Goal: Information Seeking & Learning: Understand process/instructions

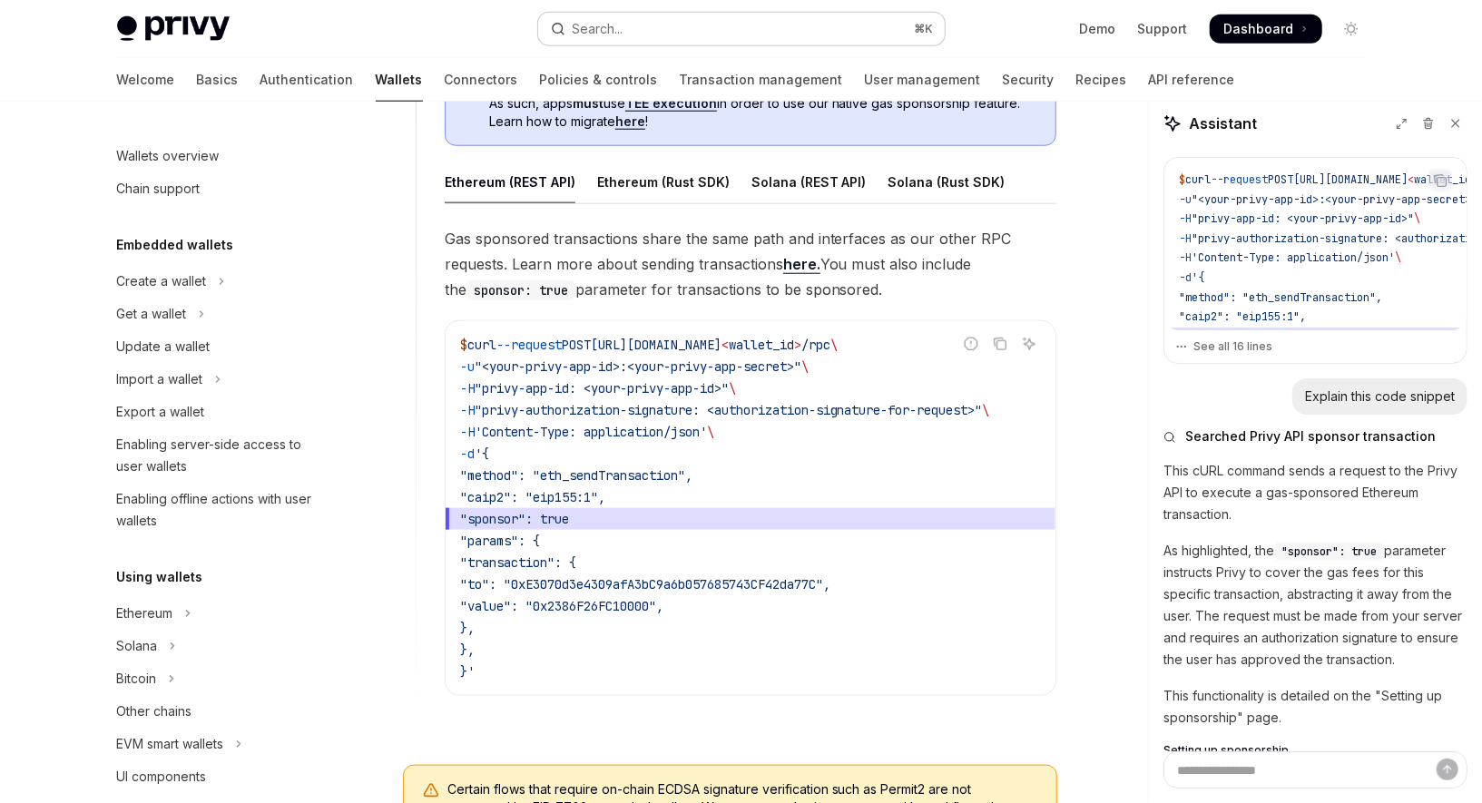
scroll to position [755, 0]
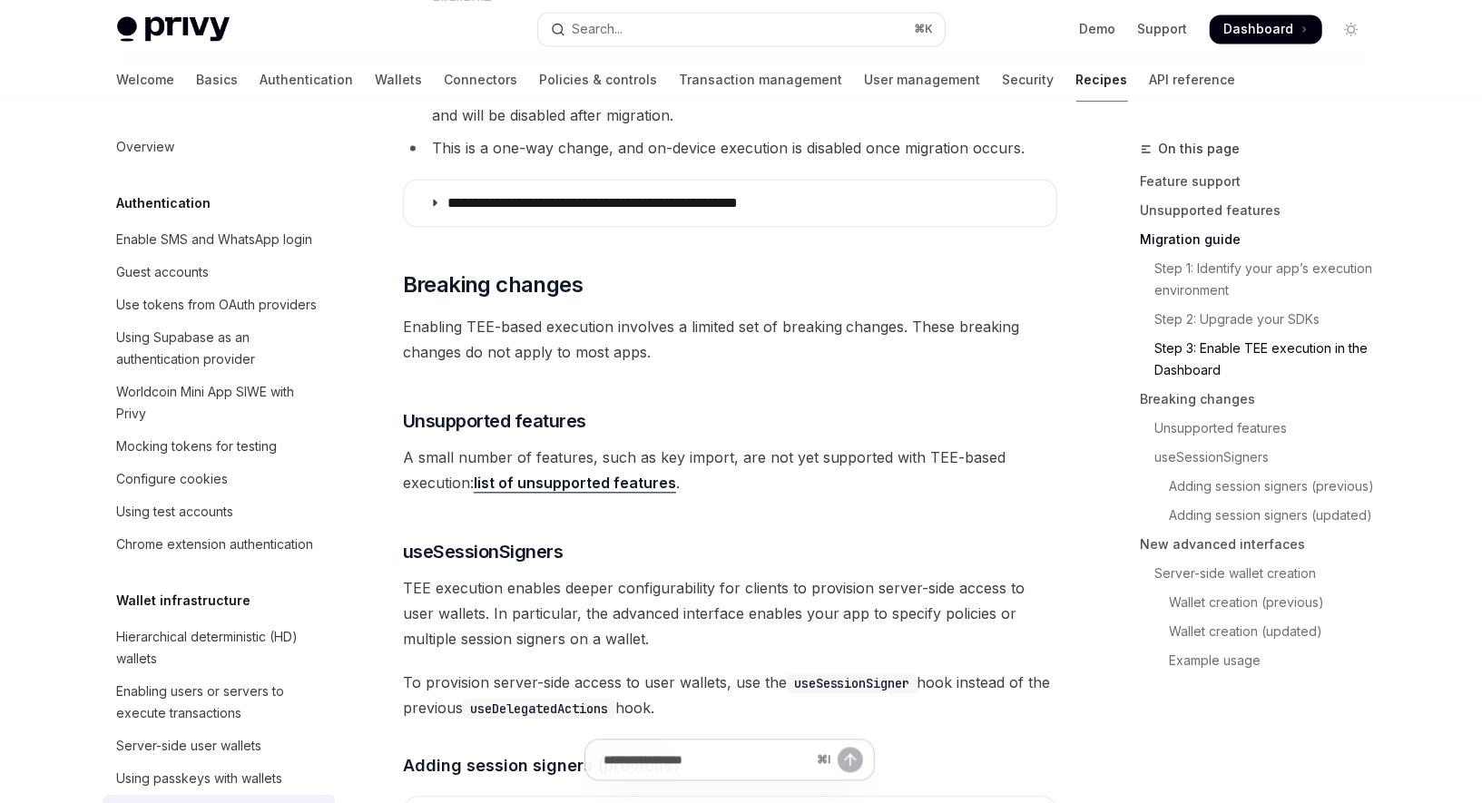
scroll to position [369, 0]
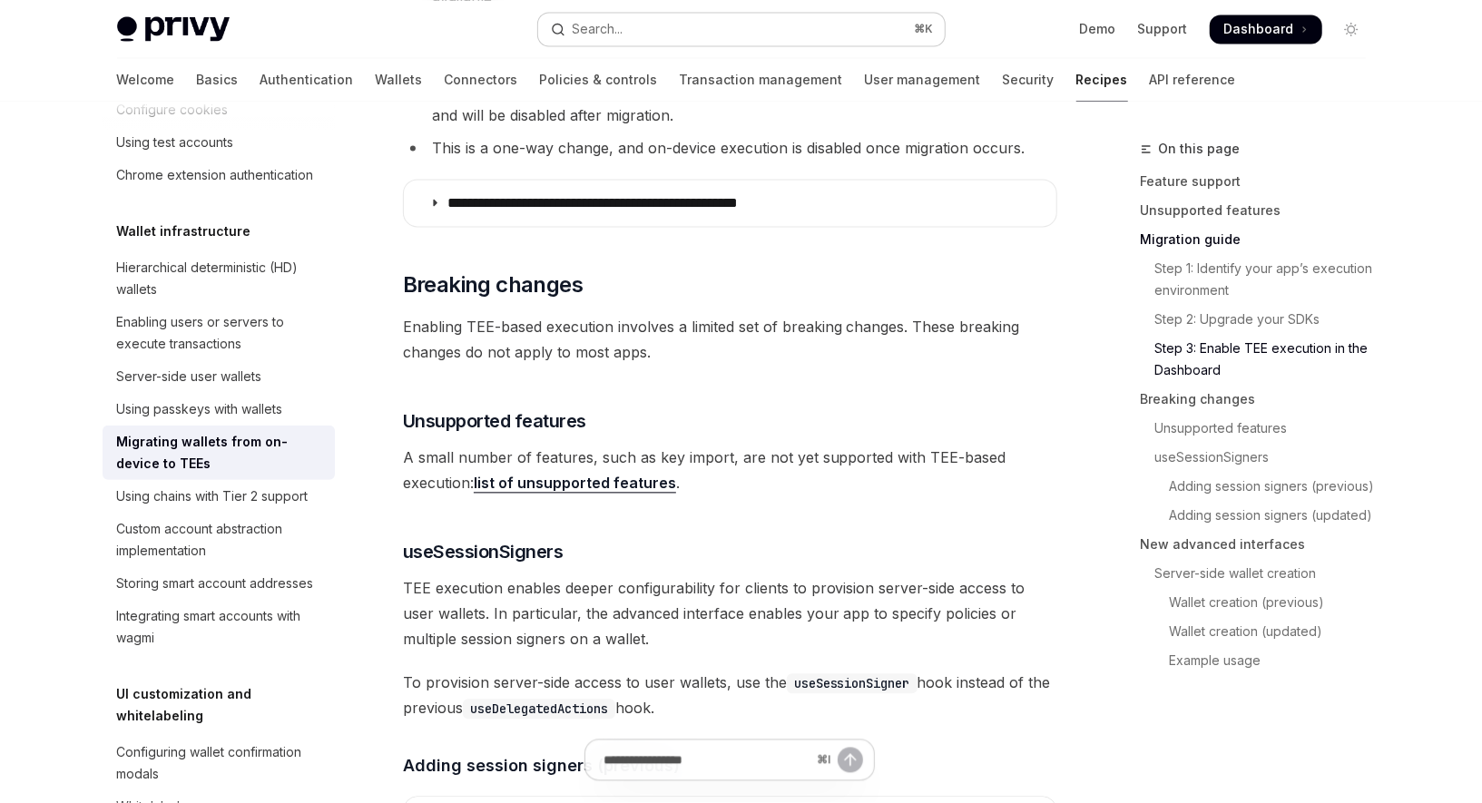
click at [781, 25] on button "Search... ⌘ K" at bounding box center [741, 29] width 407 height 33
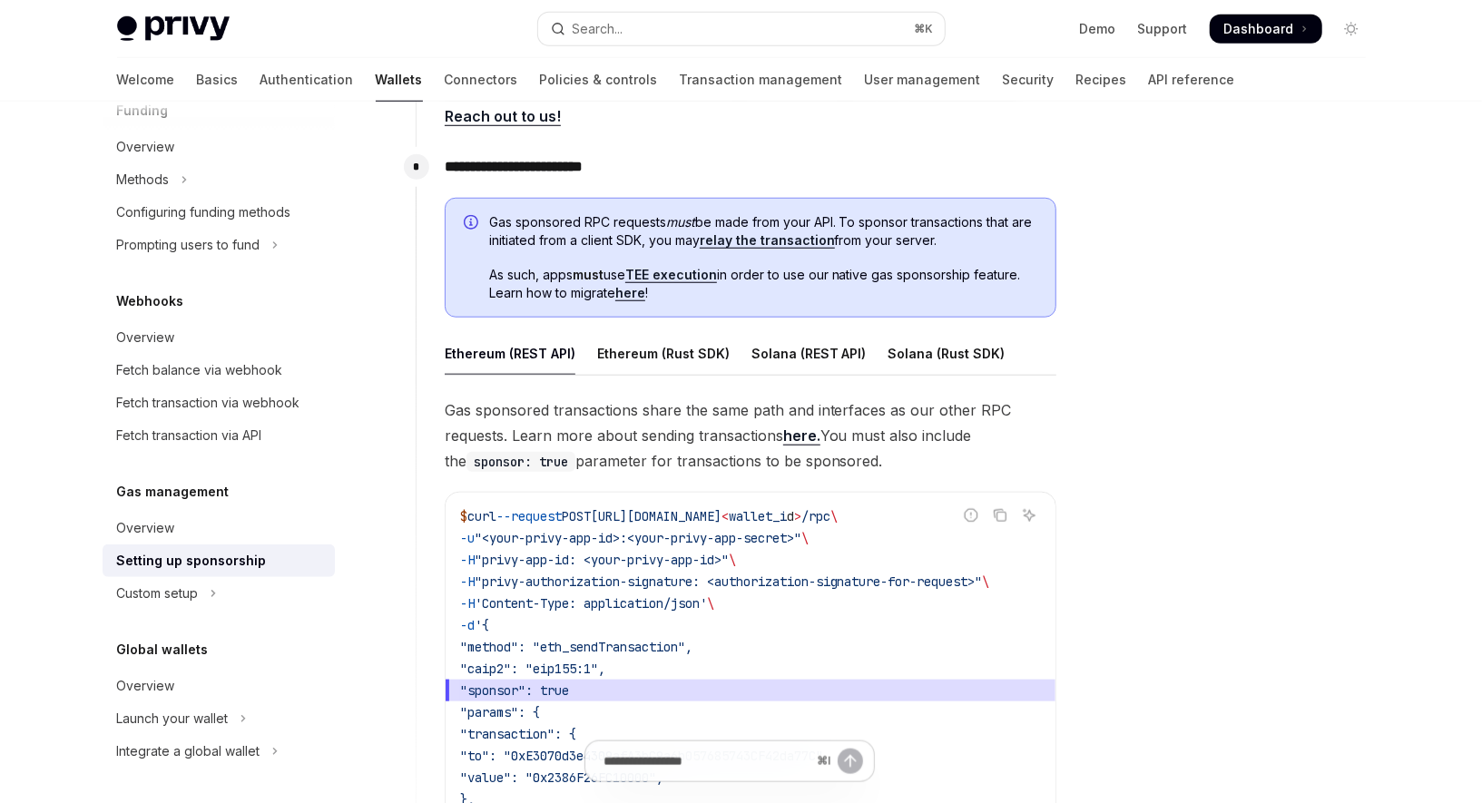
scroll to position [906, 0]
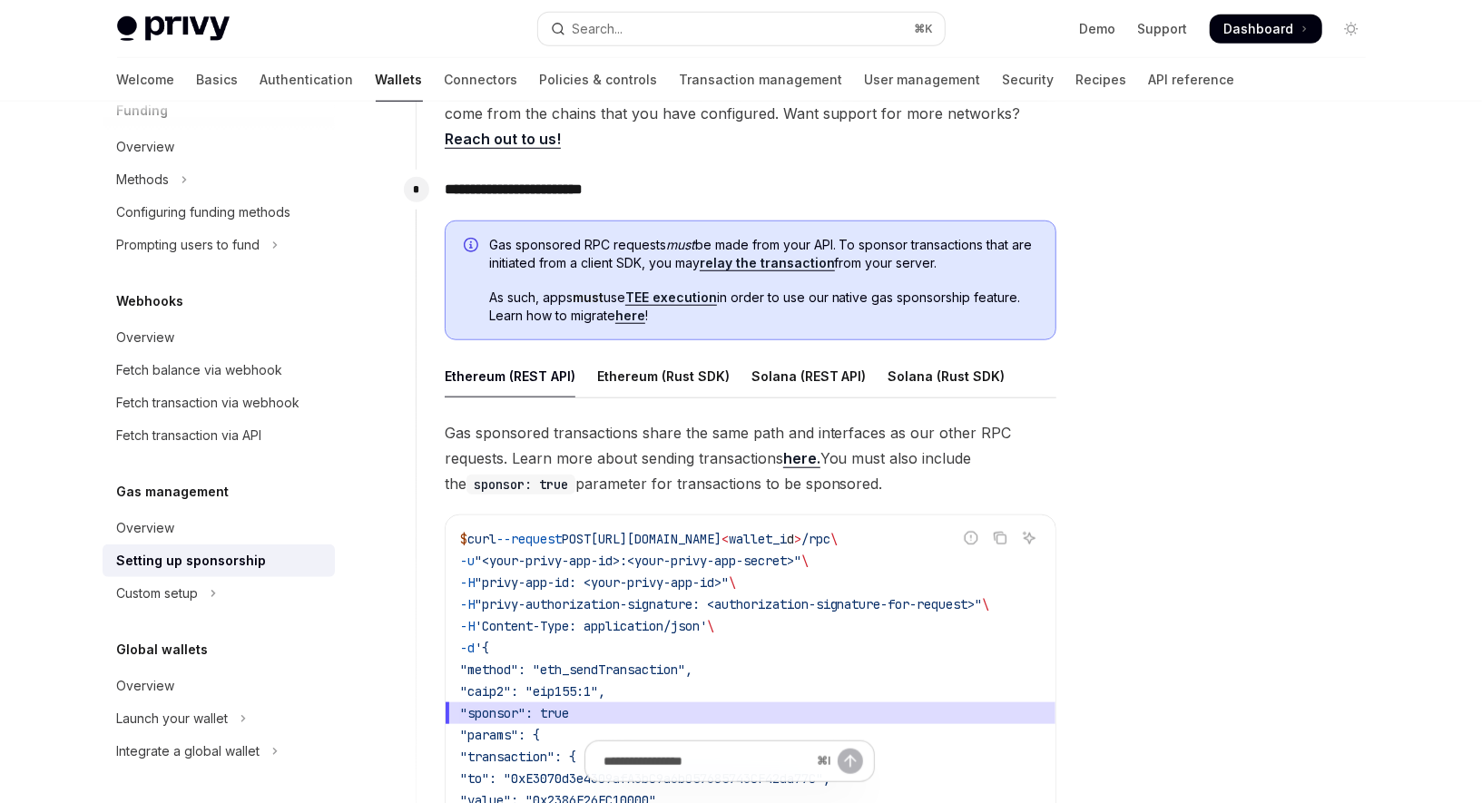
click at [778, 260] on link "relay the transaction" at bounding box center [767, 263] width 135 height 16
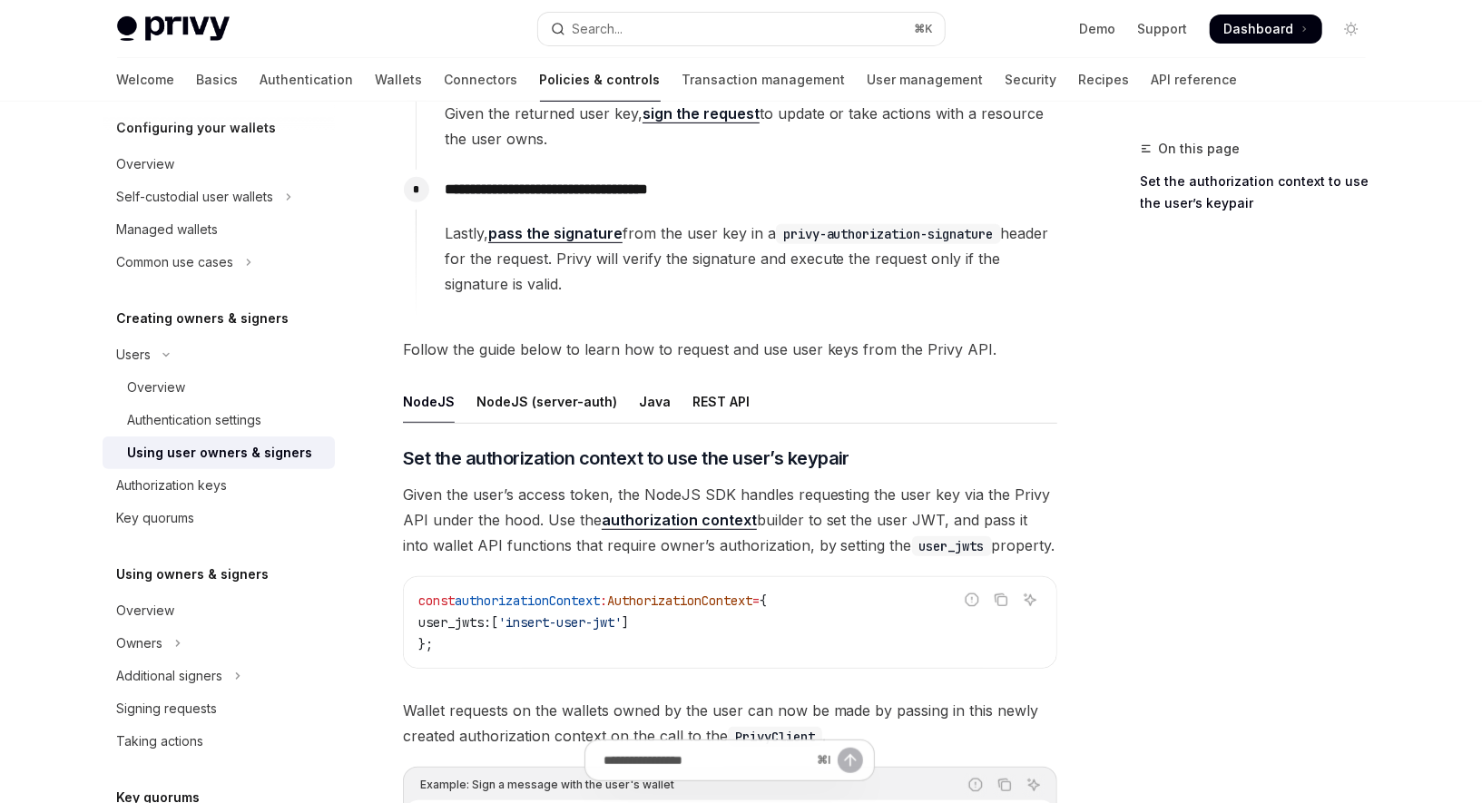
scroll to position [555, 0]
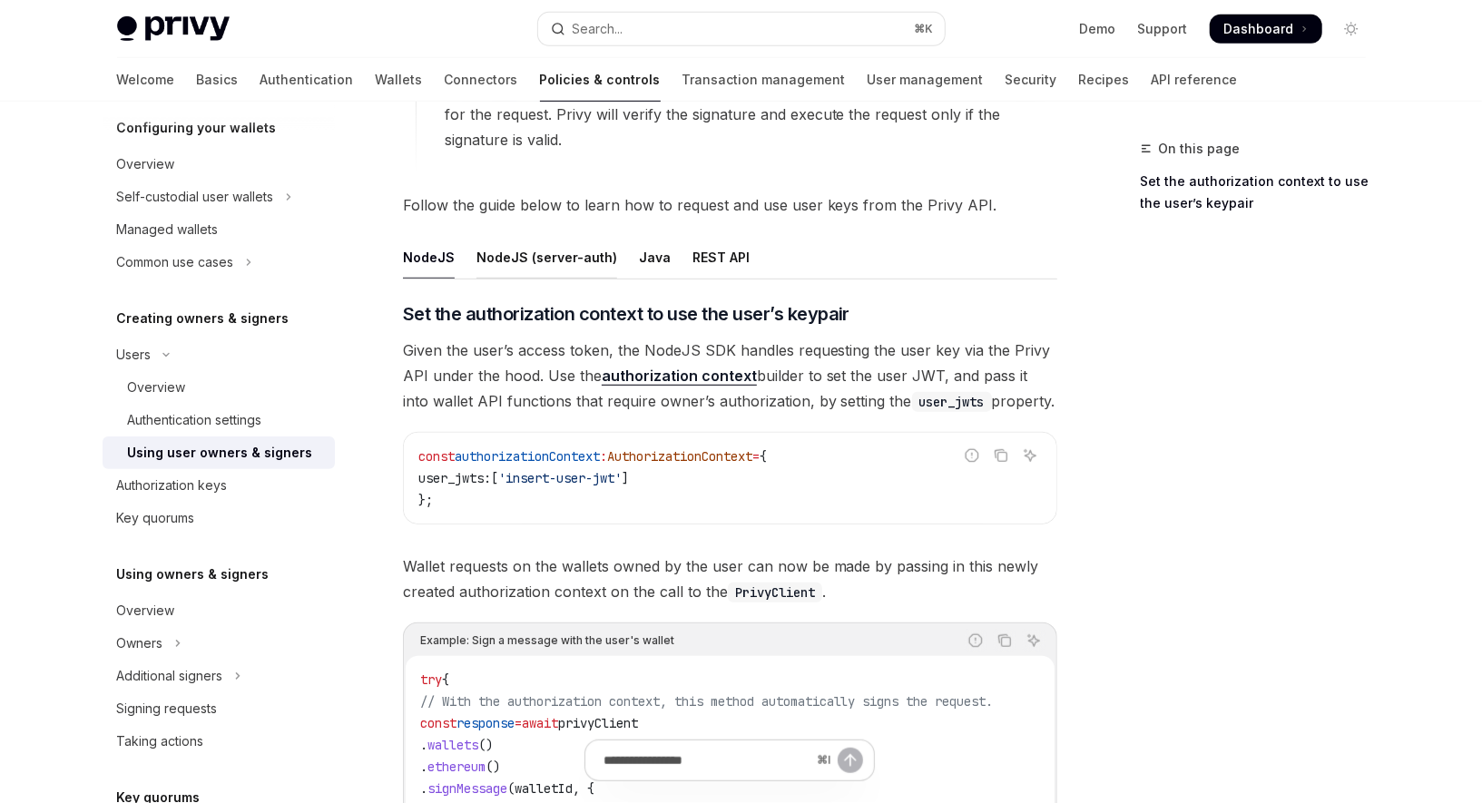
click at [539, 252] on div "NodeJS (server-auth)" at bounding box center [546, 257] width 141 height 43
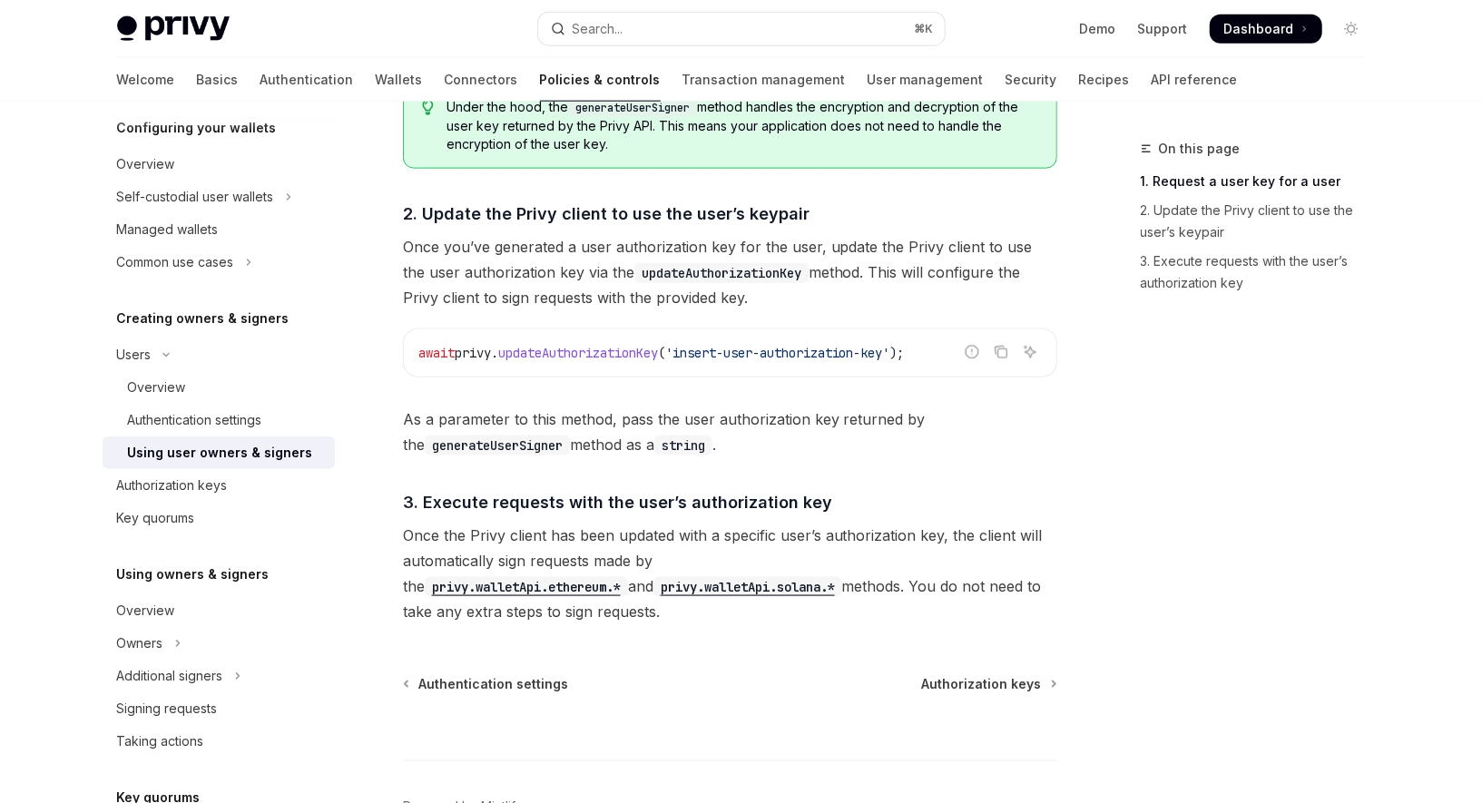
scroll to position [1387, 0]
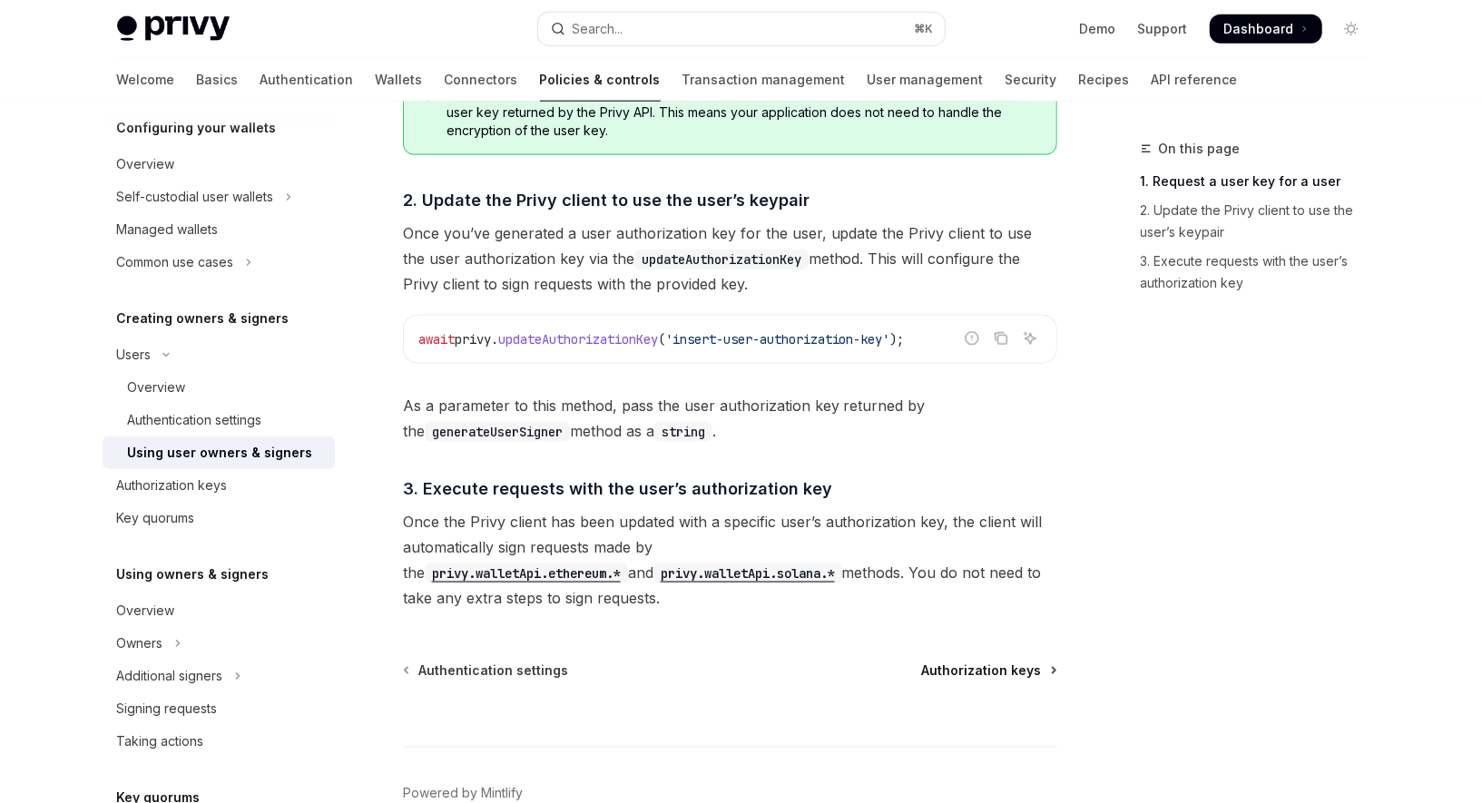
click at [973, 672] on span "Authorization keys" at bounding box center [982, 671] width 120 height 18
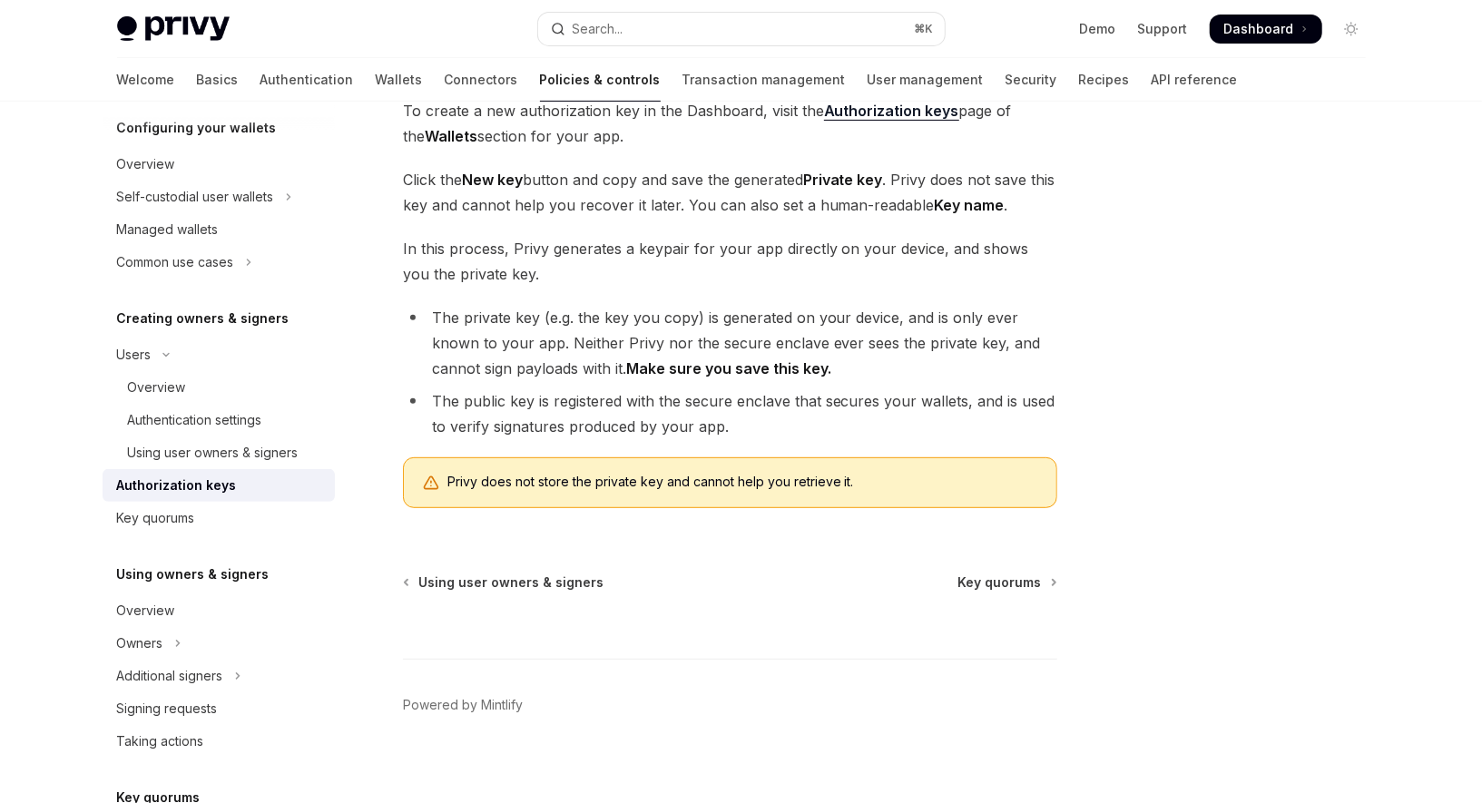
scroll to position [368, 0]
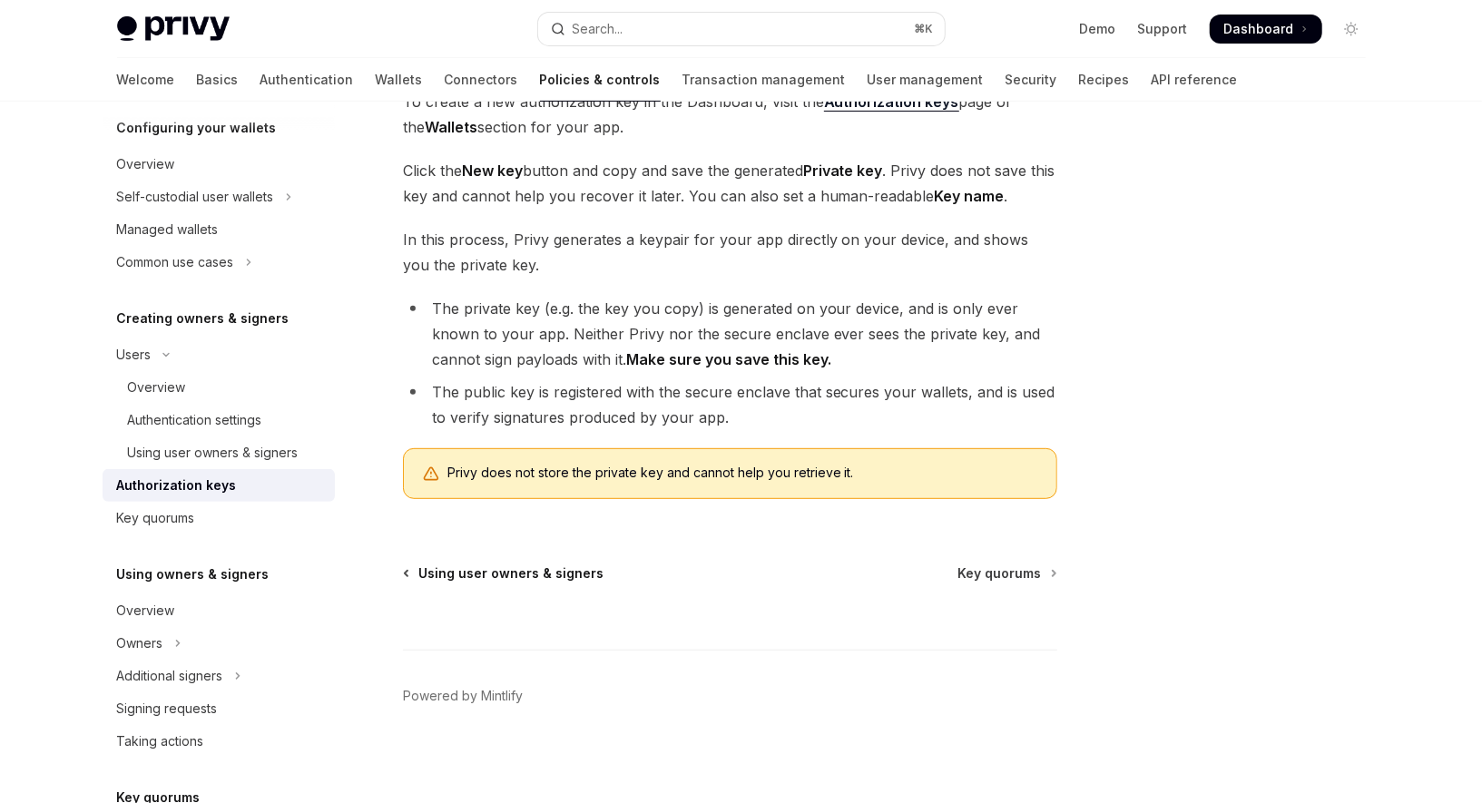
click at [538, 574] on span "Using user owners & signers" at bounding box center [510, 574] width 185 height 18
type textarea "*"
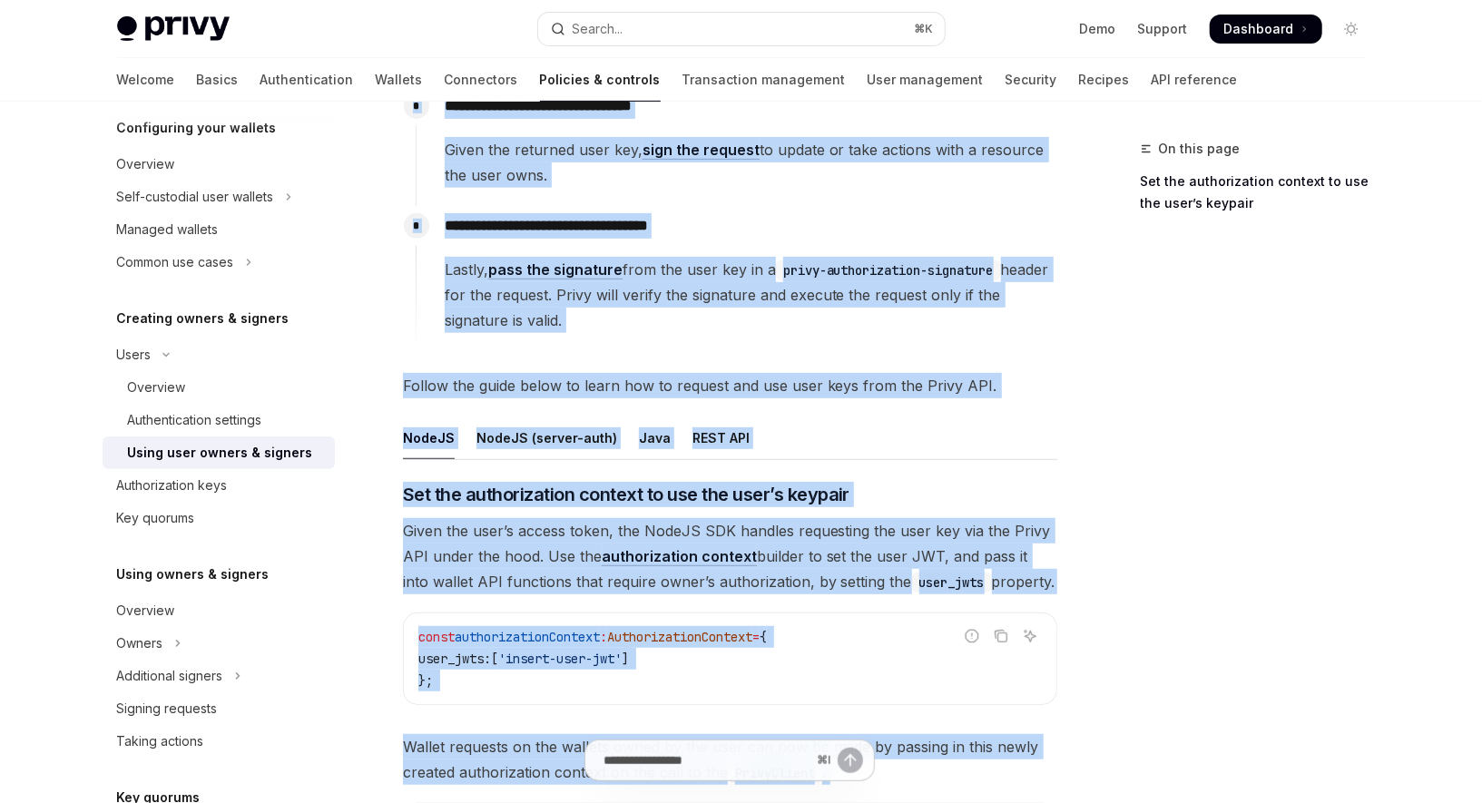
scroll to position [346, 0]
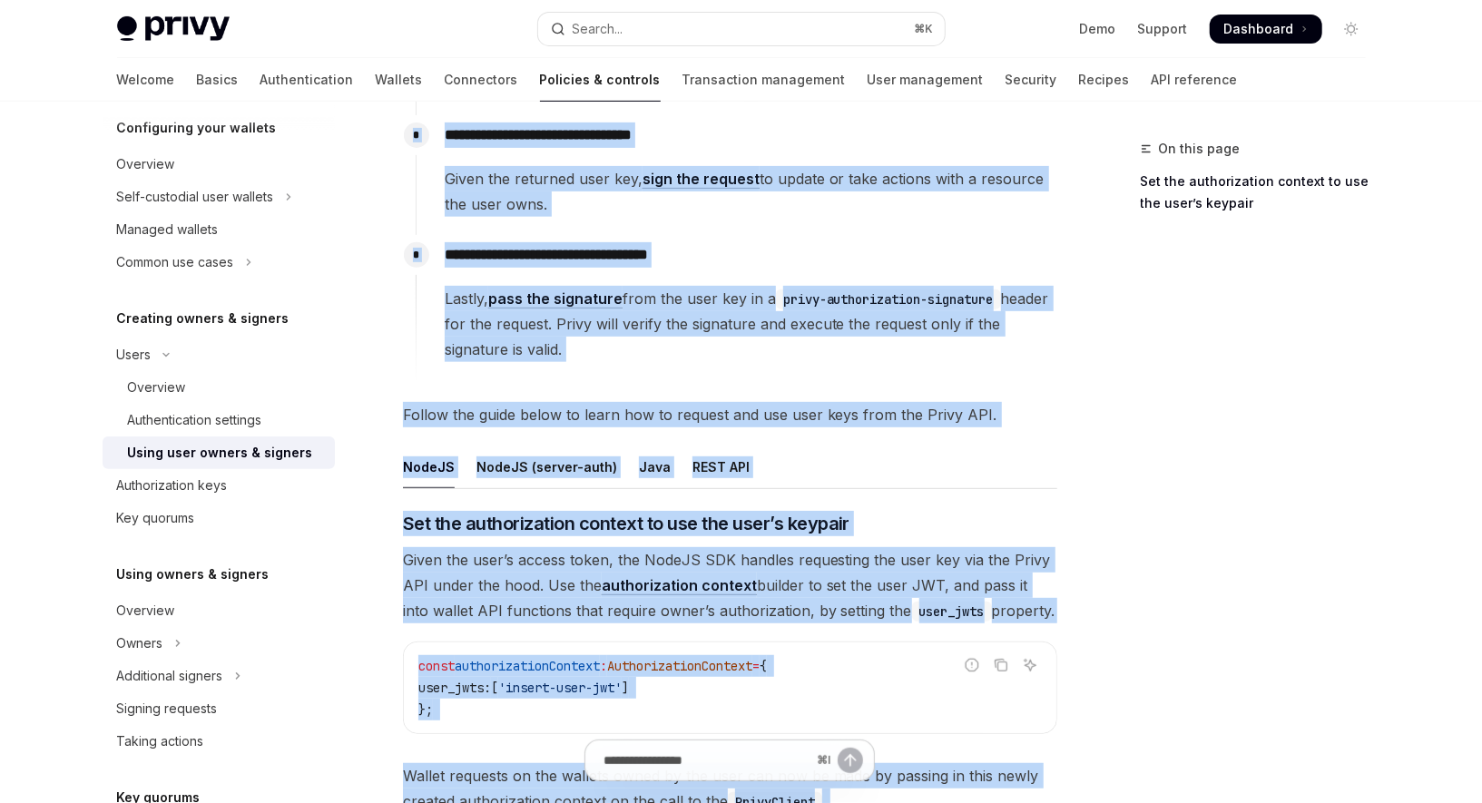
drag, startPoint x: 519, startPoint y: 532, endPoint x: 458, endPoint y: 150, distance: 386.9
click at [457, 144] on div "**********" at bounding box center [560, 678] width 1002 height 1772
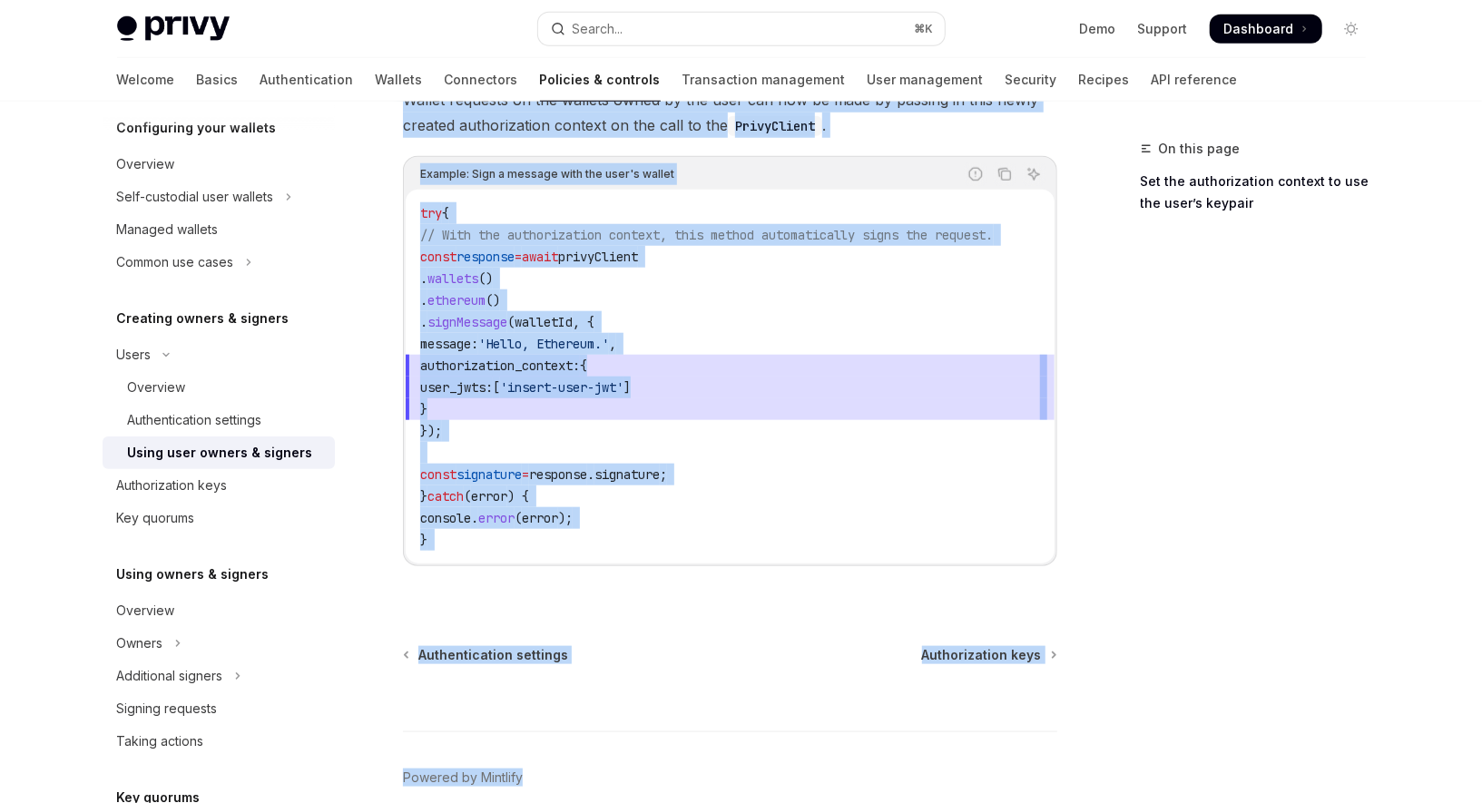
scroll to position [1067, 0]
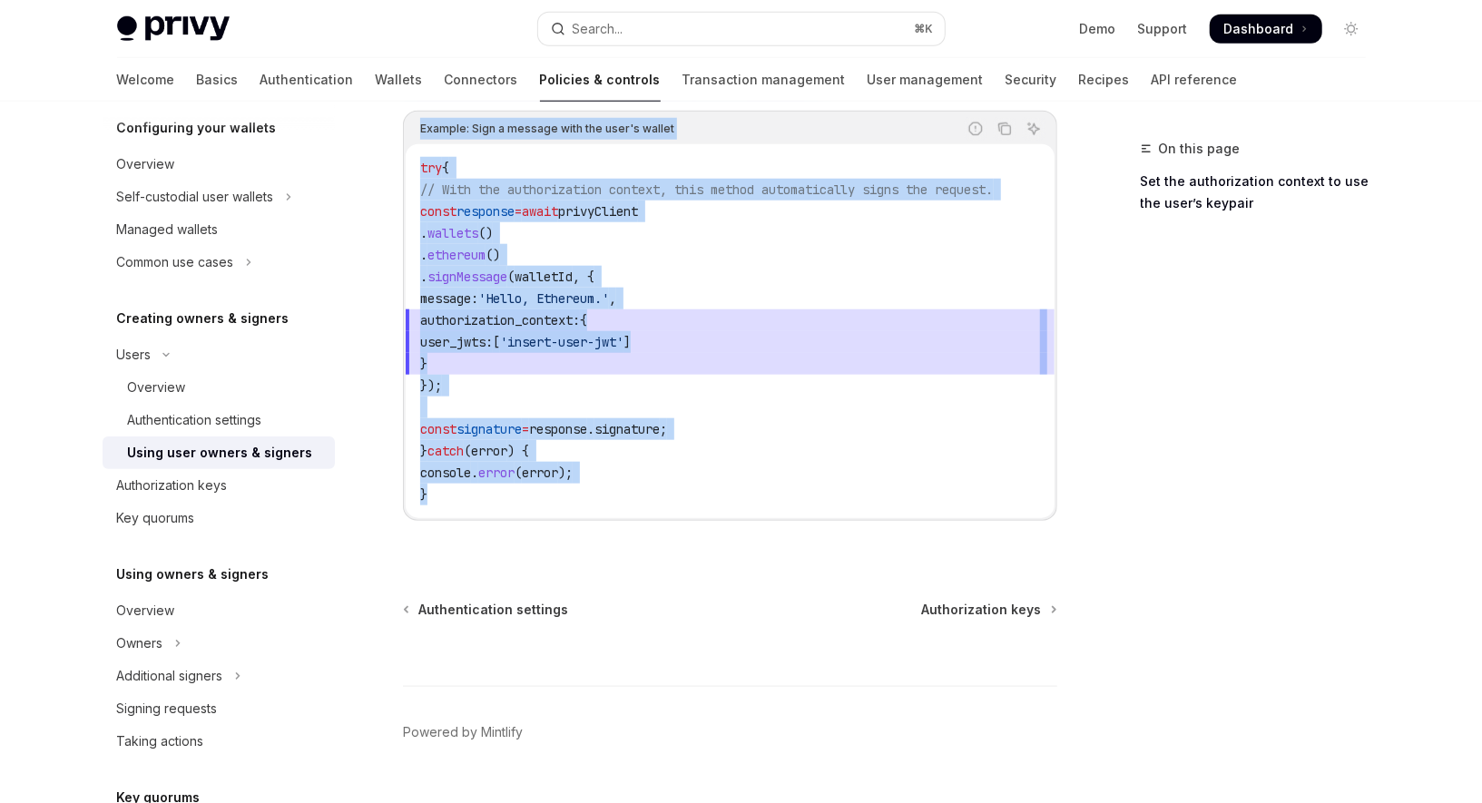
drag, startPoint x: 405, startPoint y: 182, endPoint x: 604, endPoint y: 506, distance: 379.8
copy div "**********"
